Goal: Transaction & Acquisition: Subscribe to service/newsletter

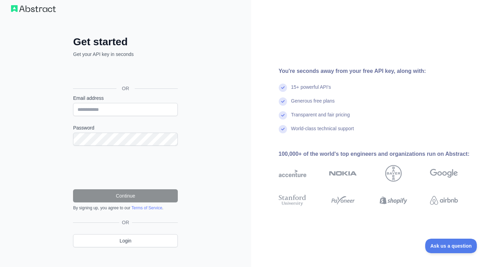
scroll to position [16, 0]
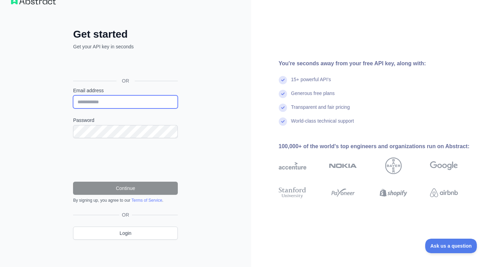
click at [100, 98] on input "Email address" at bounding box center [125, 101] width 105 height 13
paste input "**********"
type input "**********"
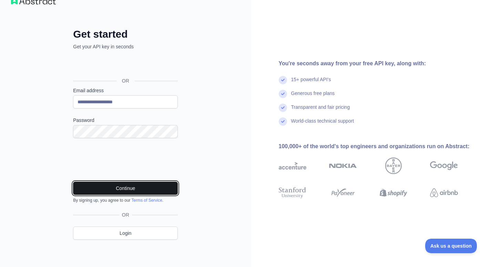
click at [132, 189] on button "Continue" at bounding box center [125, 187] width 105 height 13
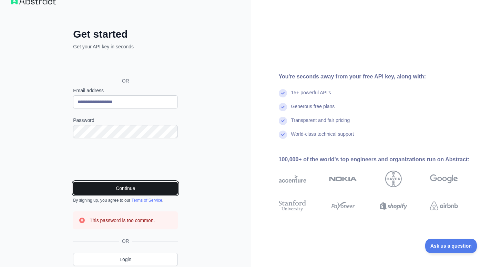
click at [116, 188] on button "Continue" at bounding box center [125, 187] width 105 height 13
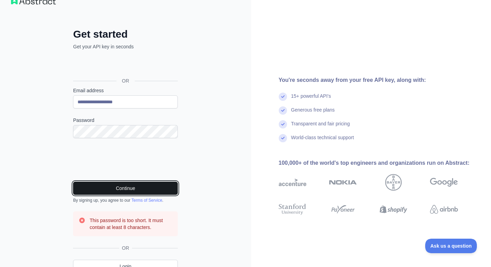
click at [143, 187] on button "Continue" at bounding box center [125, 187] width 105 height 13
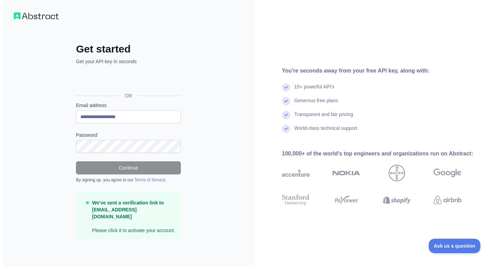
scroll to position [0, 0]
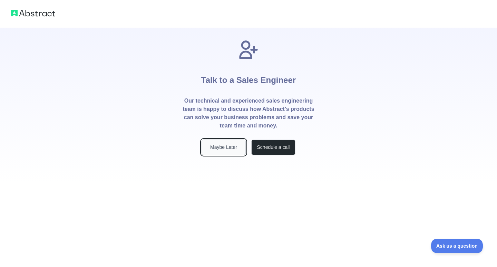
click at [215, 147] on button "Maybe Later" at bounding box center [223, 147] width 44 height 16
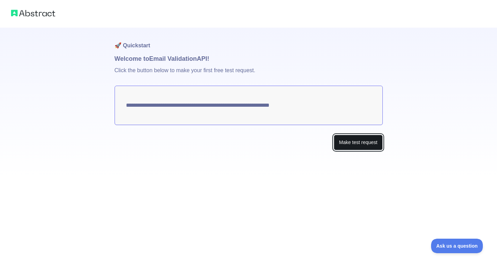
click at [352, 142] on button "Make test request" at bounding box center [357, 142] width 49 height 16
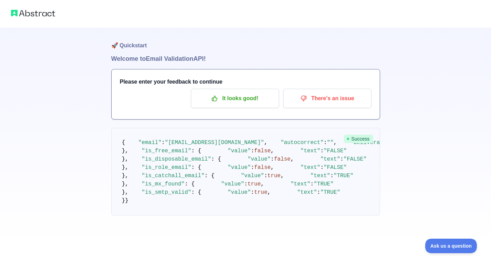
scroll to position [69, 0]
click at [257, 128] on pre "{ "email" : "tmlgss@cdnripple.com" , "autocorrect" : "" , "deliverability" : "D…" at bounding box center [245, 172] width 269 height 88
click at [205, 64] on div "🚀 Quickstart Welcome to Email Validation API! Please enter your feedback to con…" at bounding box center [245, 135] width 269 height 215
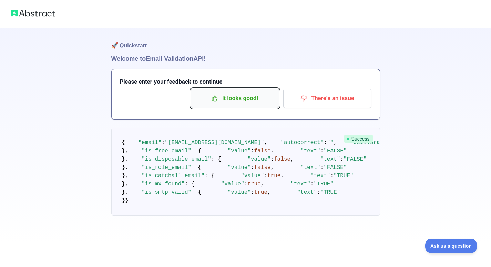
click at [237, 92] on p "It looks good!" at bounding box center [235, 98] width 78 height 12
